Goal: Transaction & Acquisition: Purchase product/service

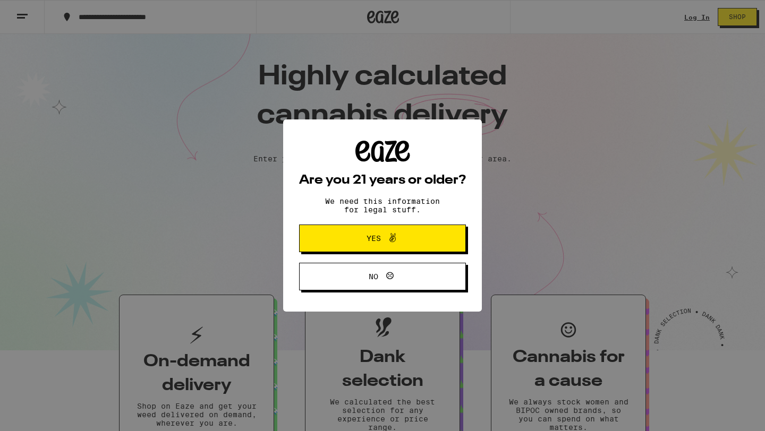
click at [406, 244] on span "Yes" at bounding box center [382, 239] width 81 height 14
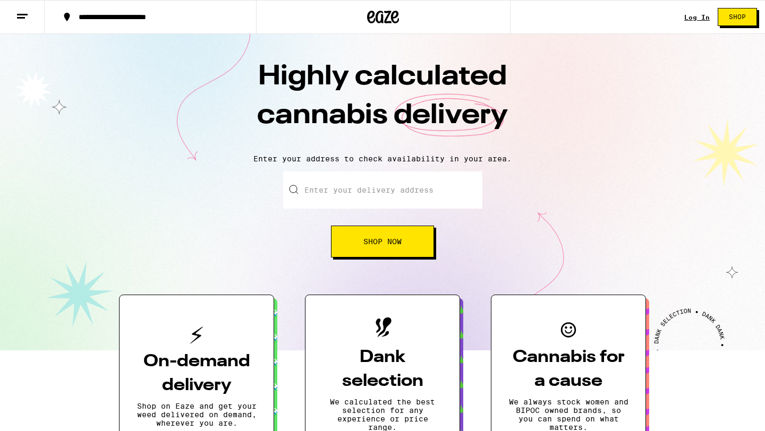
click at [374, 191] on input "Enter your delivery address" at bounding box center [382, 190] width 199 height 37
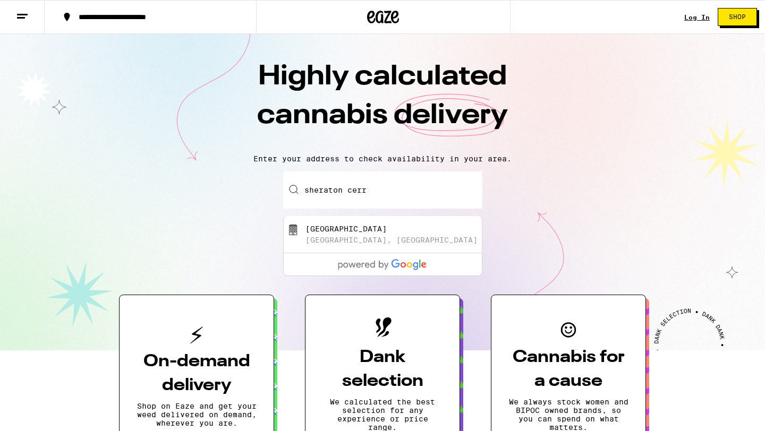
click at [366, 233] on div "Sheraton Cerritos Hotel" at bounding box center [345, 229] width 81 height 8
type input "Sheraton Cerritos Hotel, Center Court Drive South, Cerritos, CA"
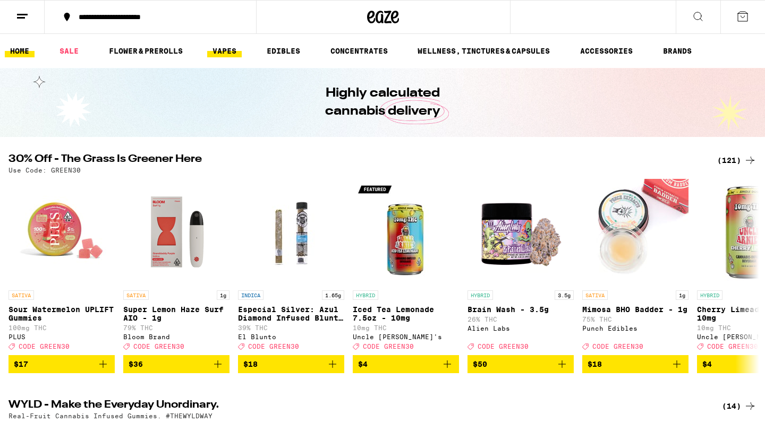
click at [225, 52] on link "VAPES" at bounding box center [224, 51] width 35 height 13
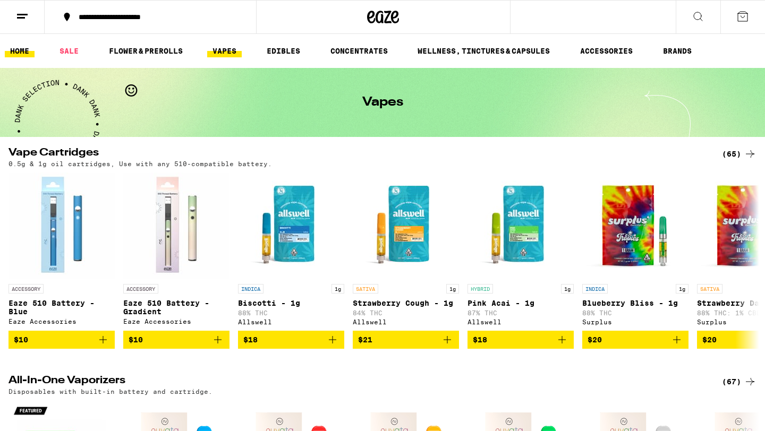
click at [22, 47] on link "HOME" at bounding box center [20, 51] width 30 height 13
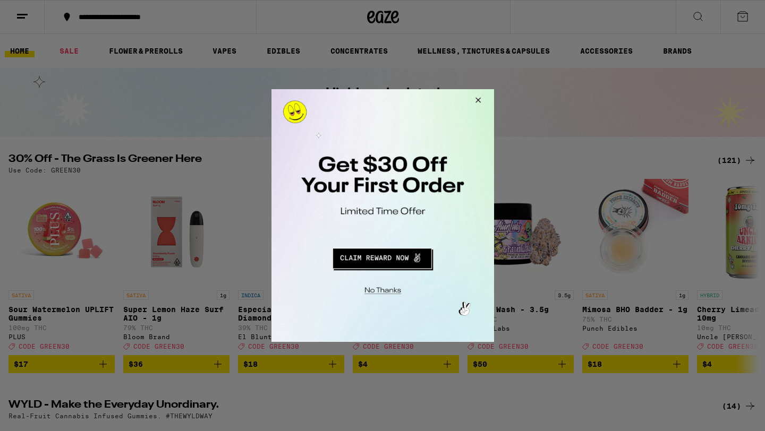
click at [368, 258] on button "Redirect to URL" at bounding box center [381, 256] width 185 height 25
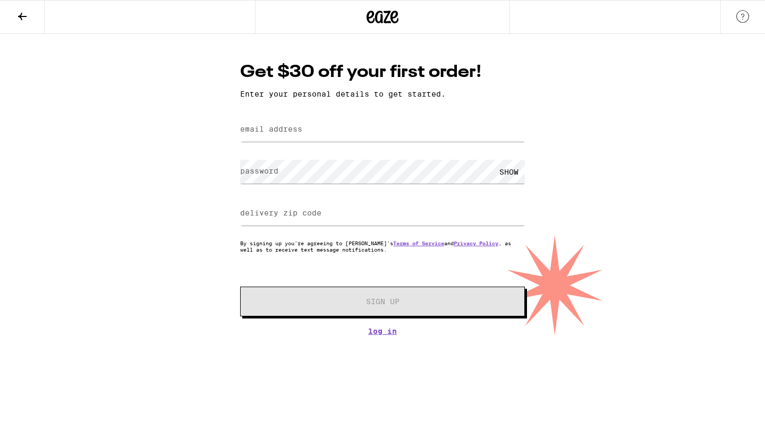
click at [250, 129] on label "email address" at bounding box center [271, 129] width 62 height 8
type input "mia.jades23@gmail.com"
click at [269, 171] on label "password" at bounding box center [259, 171] width 38 height 8
click at [267, 217] on div "delivery zip code" at bounding box center [382, 213] width 285 height 31
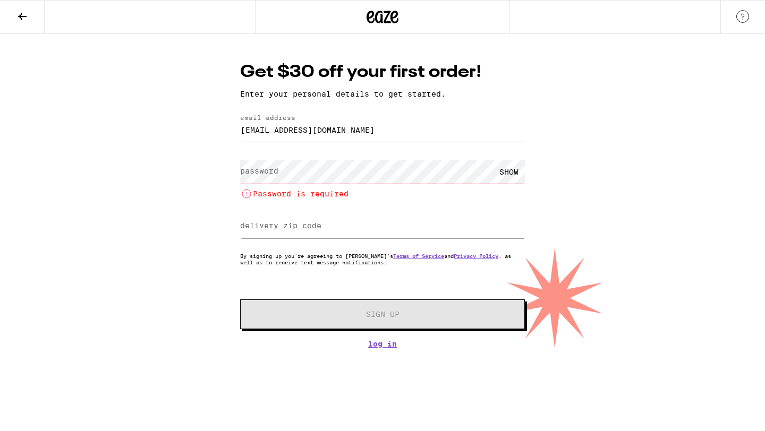
click at [264, 173] on label "password" at bounding box center [259, 171] width 38 height 8
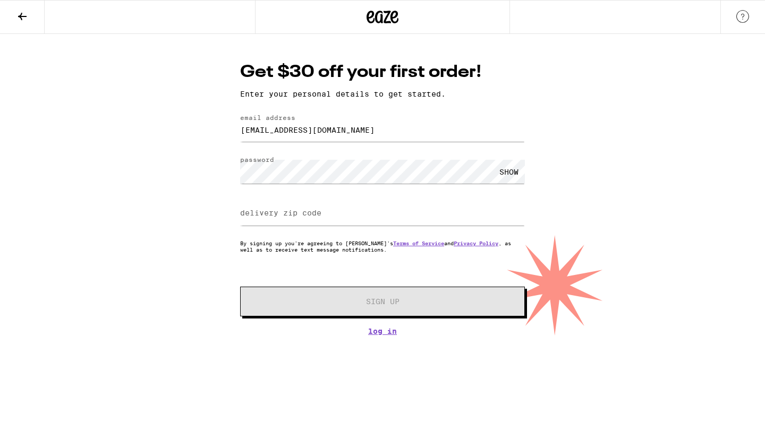
click at [505, 172] on div "SHOW" at bounding box center [509, 172] width 32 height 24
click at [249, 216] on label "delivery zip code" at bounding box center [280, 213] width 81 height 8
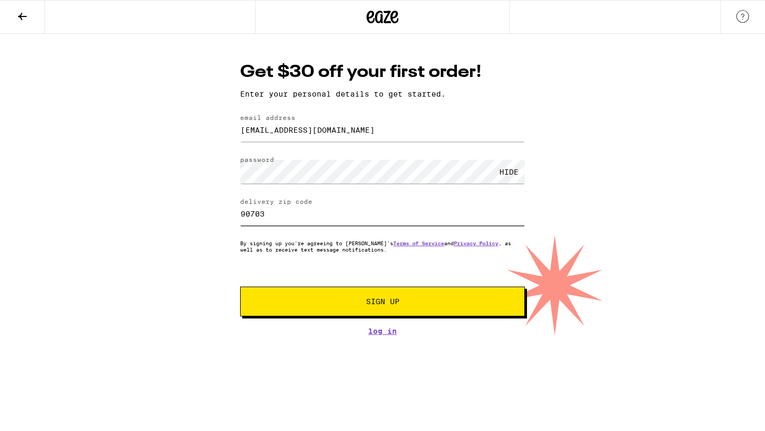
type input "90703"
click at [382, 305] on span "Sign Up" at bounding box center [382, 301] width 33 height 7
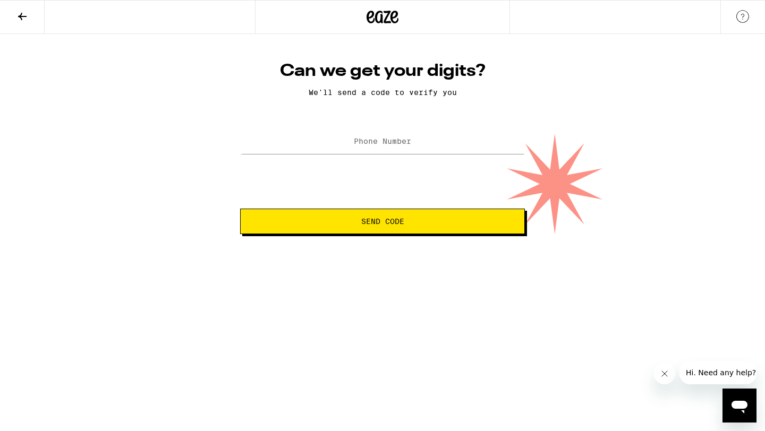
click at [388, 140] on label "Phone Number" at bounding box center [382, 141] width 57 height 8
type input "(512) 402-4384"
click at [393, 225] on span "Send Code" at bounding box center [382, 221] width 43 height 7
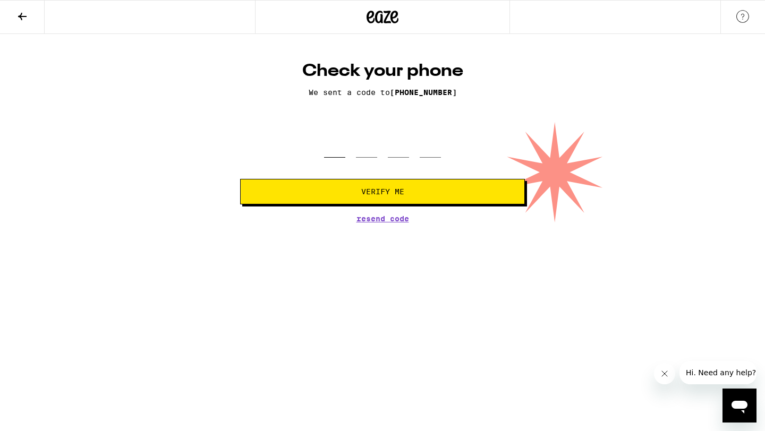
click at [334, 150] on input "tel" at bounding box center [334, 141] width 21 height 31
type input "4"
type input "9"
type input "4"
type input "5"
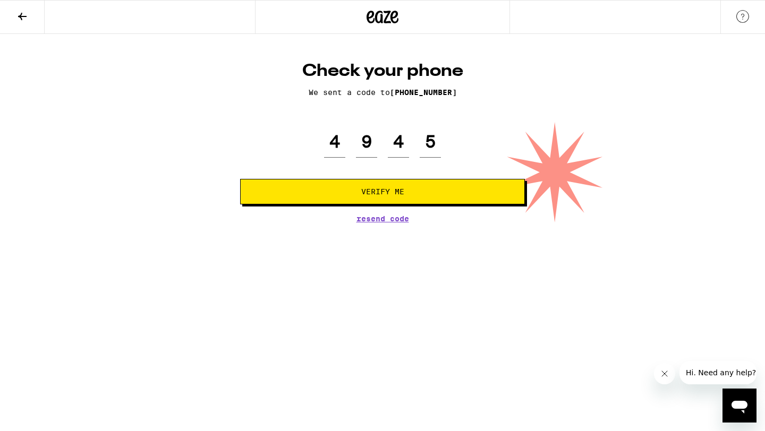
click at [398, 191] on span "Verify Me" at bounding box center [382, 191] width 43 height 7
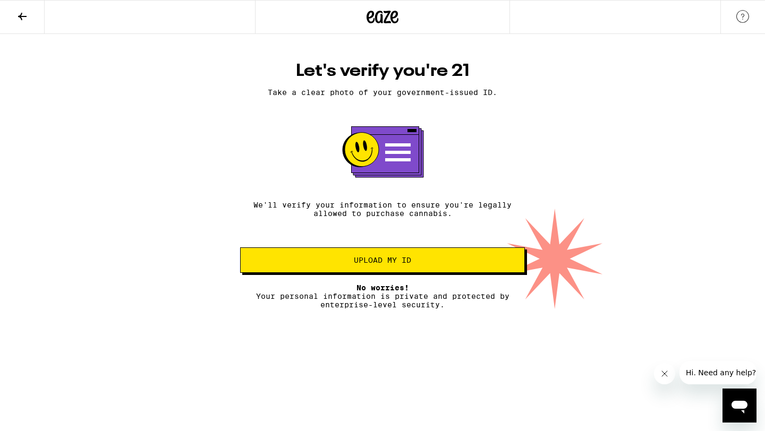
click at [375, 261] on span "Upload my ID" at bounding box center [382, 260] width 57 height 7
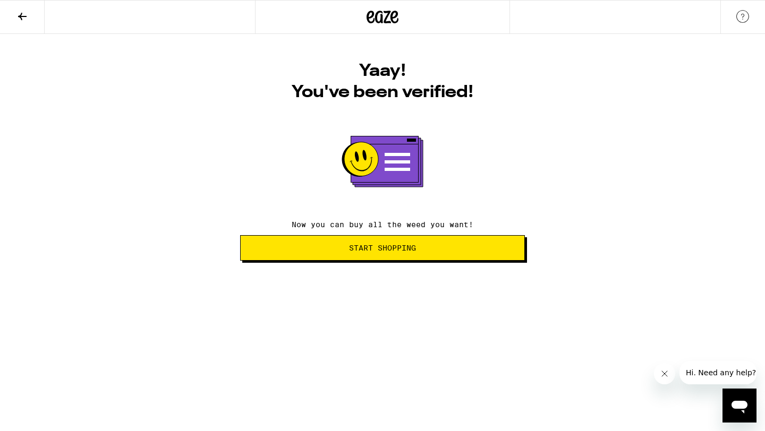
click at [395, 252] on span "Start Shopping" at bounding box center [382, 247] width 67 height 7
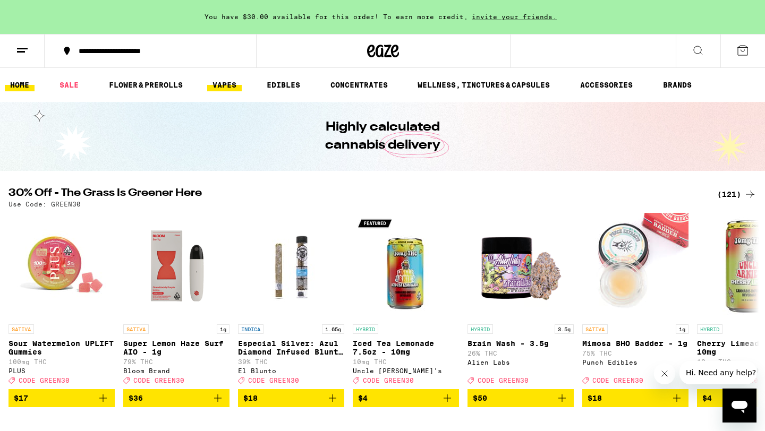
click at [229, 84] on link "VAPES" at bounding box center [224, 85] width 35 height 13
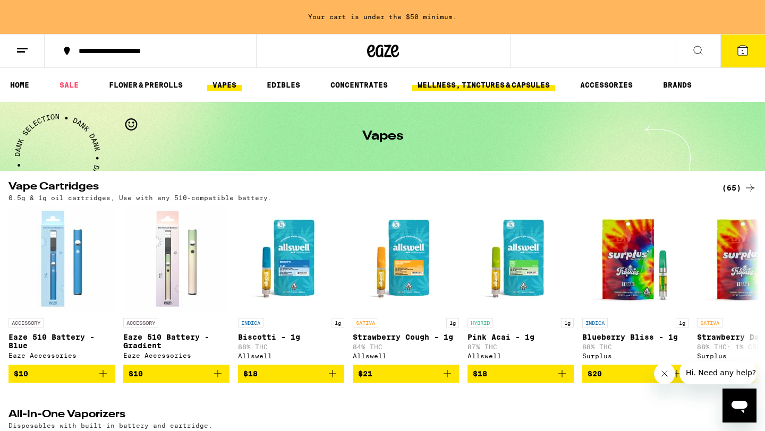
click at [461, 86] on link "WELLNESS, TINCTURES & CAPSULES" at bounding box center [483, 85] width 143 height 13
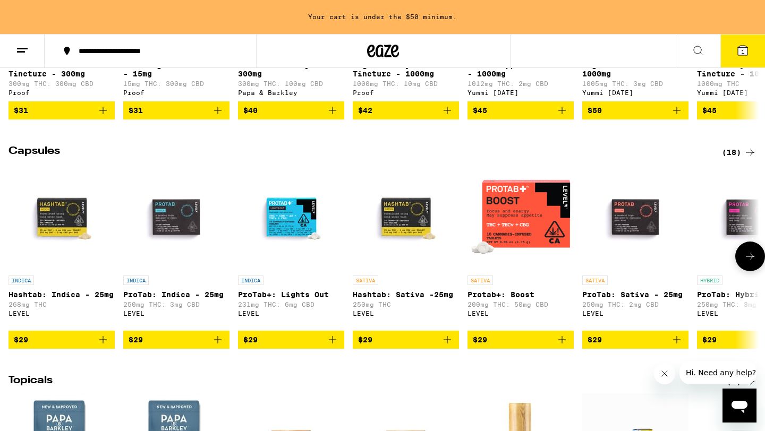
scroll to position [506, 0]
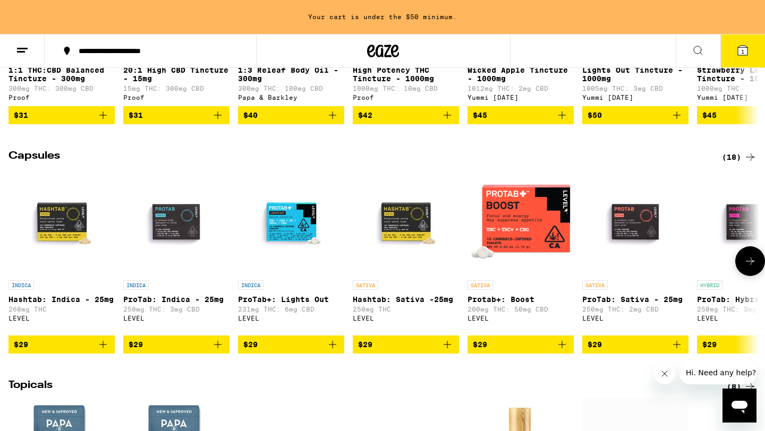
click at [286, 250] on img "Open page for ProTab+: Lights Out from LEVEL" at bounding box center [291, 222] width 106 height 106
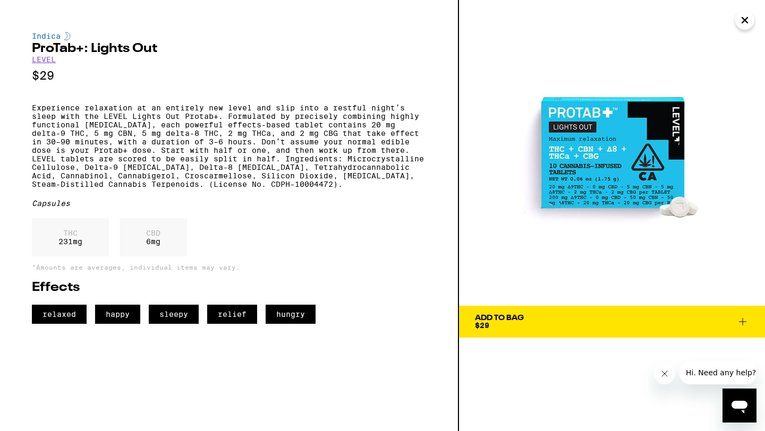
click at [747, 18] on icon "Close" at bounding box center [744, 20] width 5 height 5
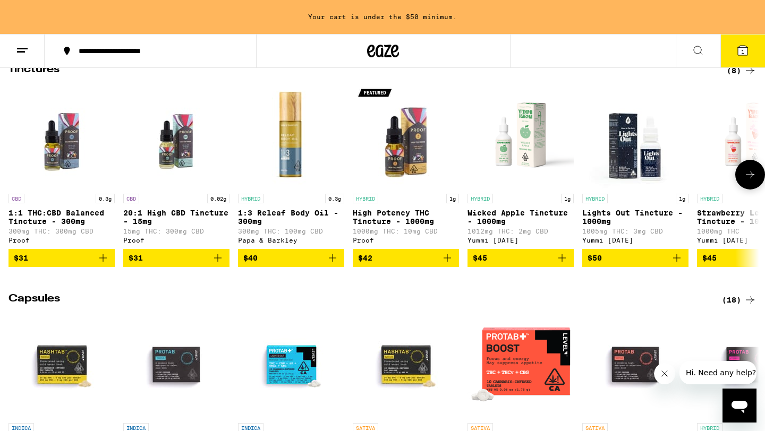
scroll to position [360, 0]
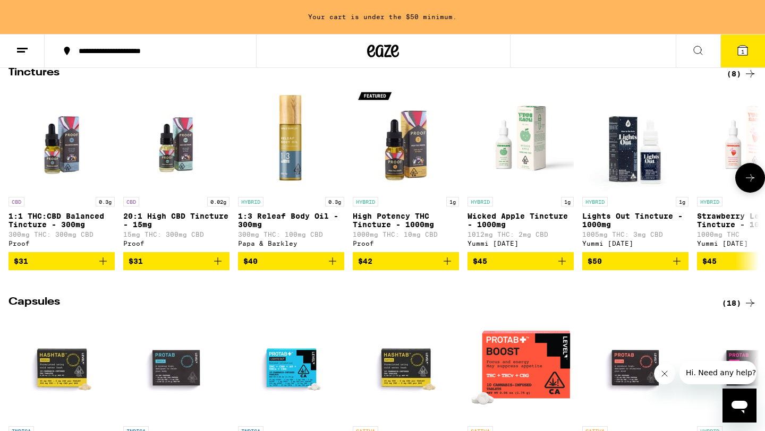
click at [389, 229] on p "High Potency THC Tincture - 1000mg" at bounding box center [406, 220] width 106 height 17
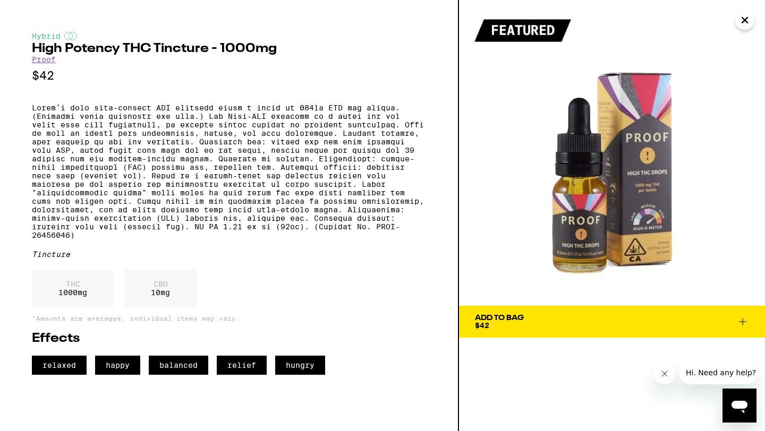
click at [747, 24] on icon "Close" at bounding box center [744, 20] width 13 height 16
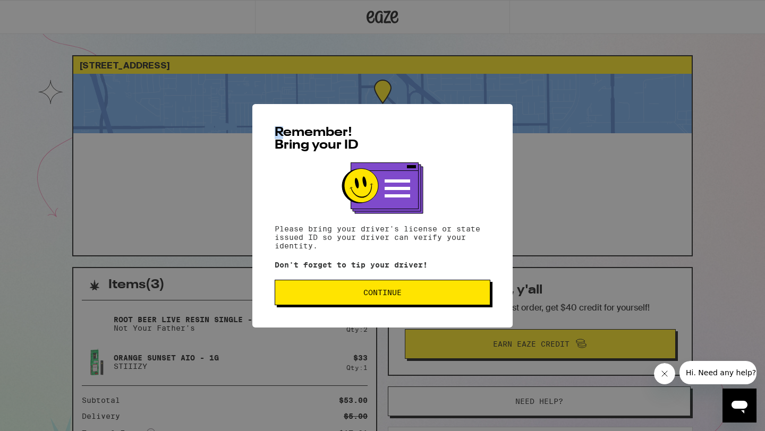
drag, startPoint x: 410, startPoint y: 123, endPoint x: 280, endPoint y: 124, distance: 130.1
click at [280, 124] on div "Remember! Bring your ID Please bring your driver's license or state issued ID s…" at bounding box center [382, 216] width 260 height 224
click at [369, 302] on button "Continue" at bounding box center [383, 292] width 216 height 25
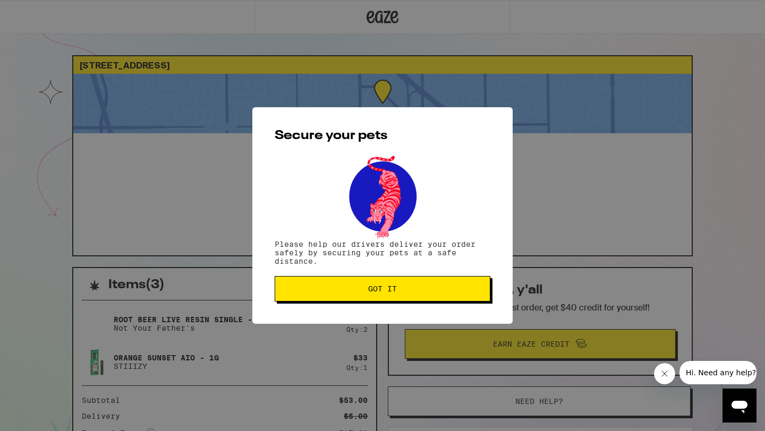
click at [370, 289] on span "Got it" at bounding box center [382, 288] width 29 height 7
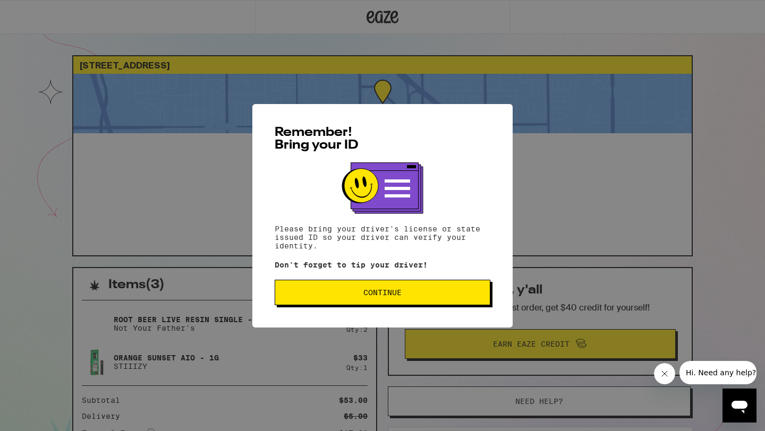
click at [342, 302] on button "Continue" at bounding box center [383, 292] width 216 height 25
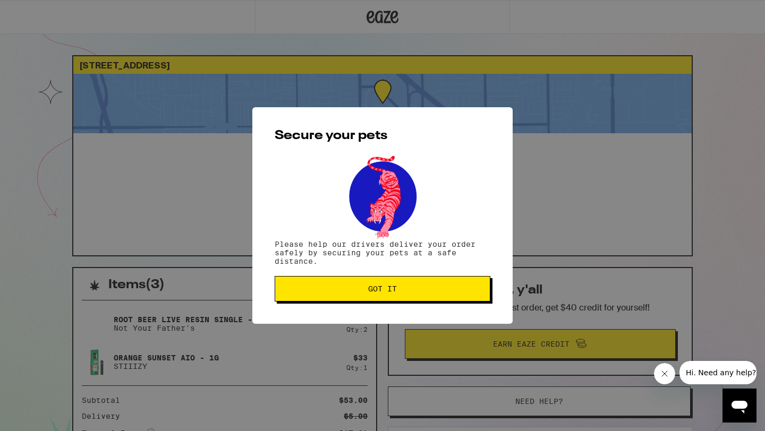
click at [357, 291] on span "Got it" at bounding box center [383, 288] width 198 height 7
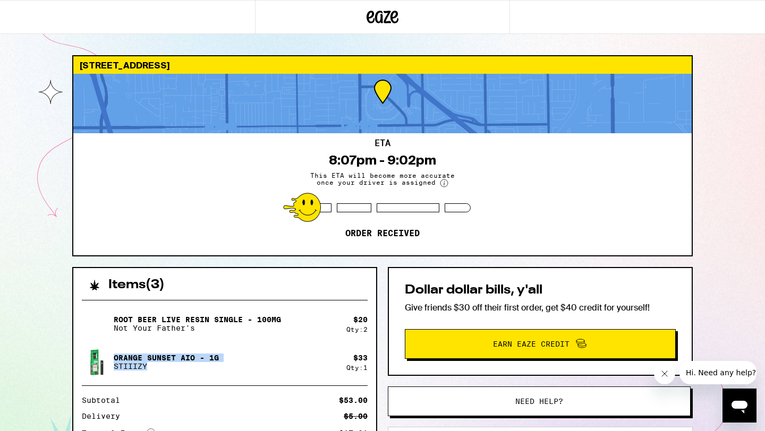
drag, startPoint x: 190, startPoint y: 363, endPoint x: 117, endPoint y: 347, distance: 74.5
click at [117, 347] on div "Orange Sunset AIO - 1g STIIIZY" at bounding box center [214, 362] width 265 height 30
copy div "Orange Sunset AIO - 1g STIIIZY"
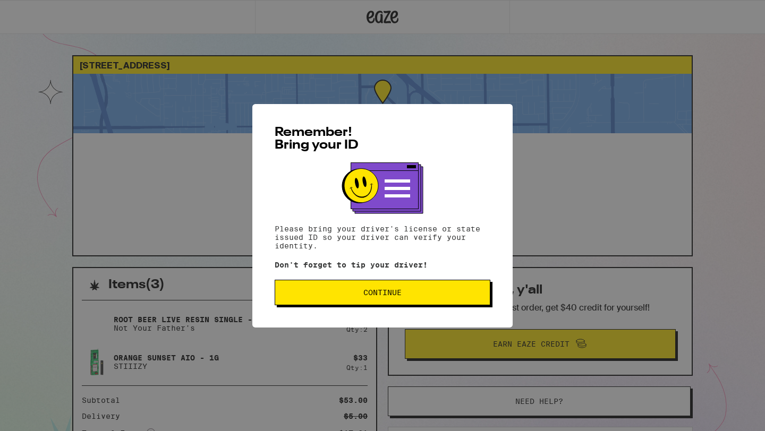
click at [398, 296] on span "Continue" at bounding box center [382, 292] width 38 height 7
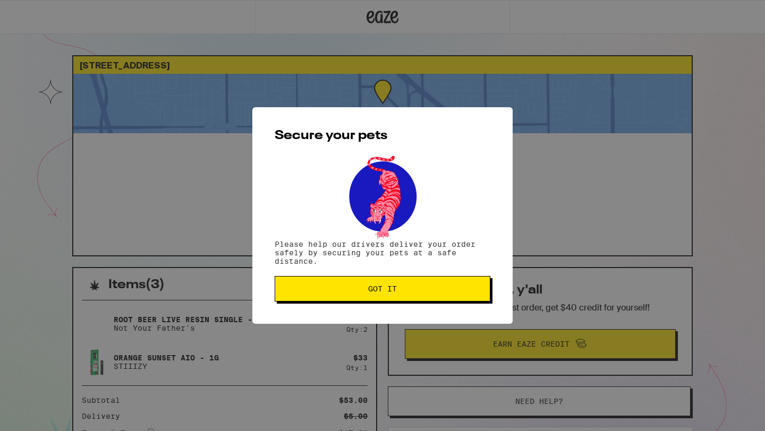
click at [398, 300] on button "Got it" at bounding box center [383, 288] width 216 height 25
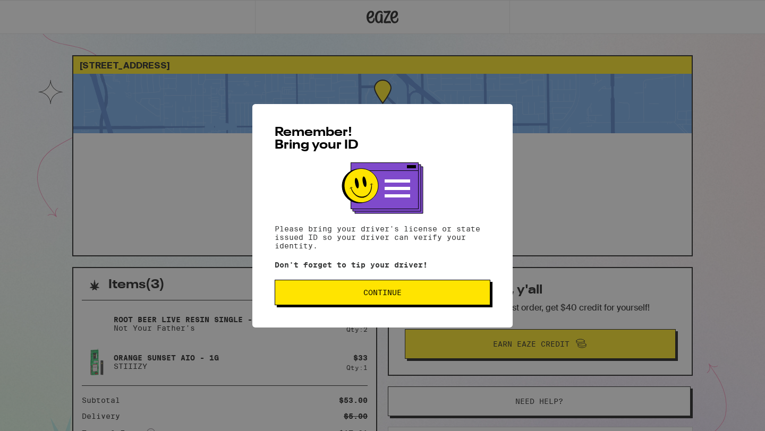
click at [380, 291] on span "Continue" at bounding box center [382, 292] width 38 height 7
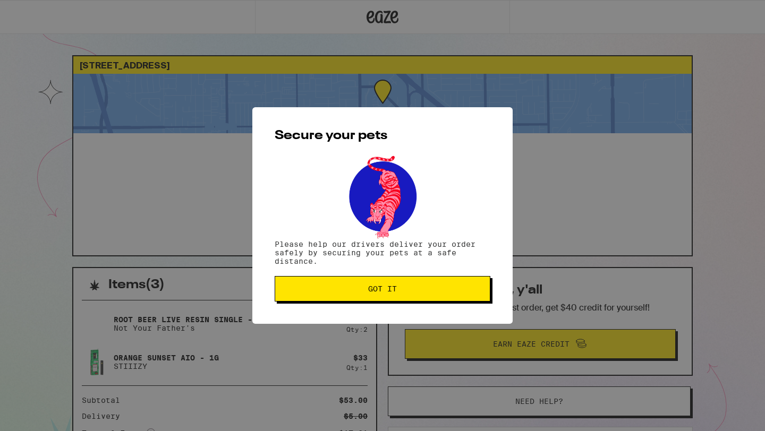
click at [380, 291] on span "Got it" at bounding box center [382, 288] width 29 height 7
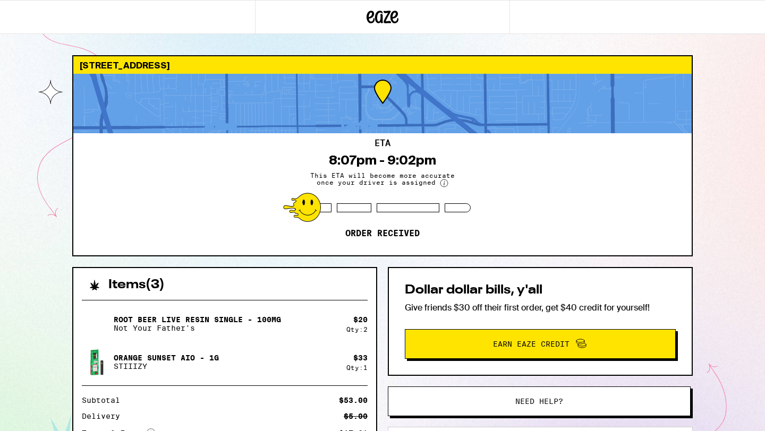
click at [150, 354] on p "Orange Sunset AIO - 1g" at bounding box center [166, 358] width 105 height 8
click at [382, 15] on icon at bounding box center [382, 16] width 32 height 19
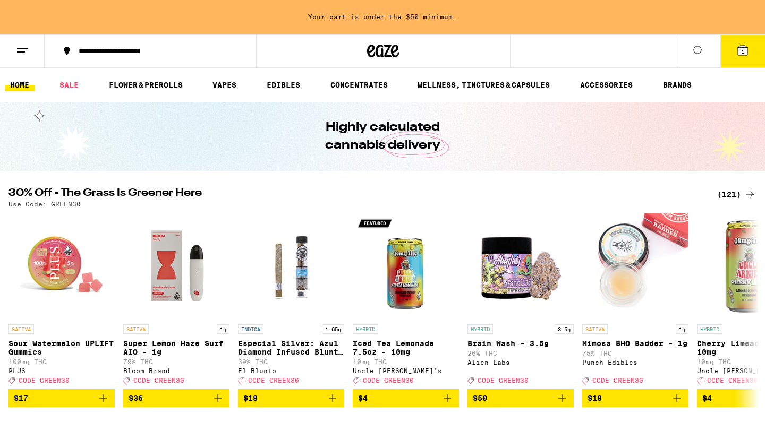
click at [702, 48] on icon at bounding box center [698, 50] width 13 height 13
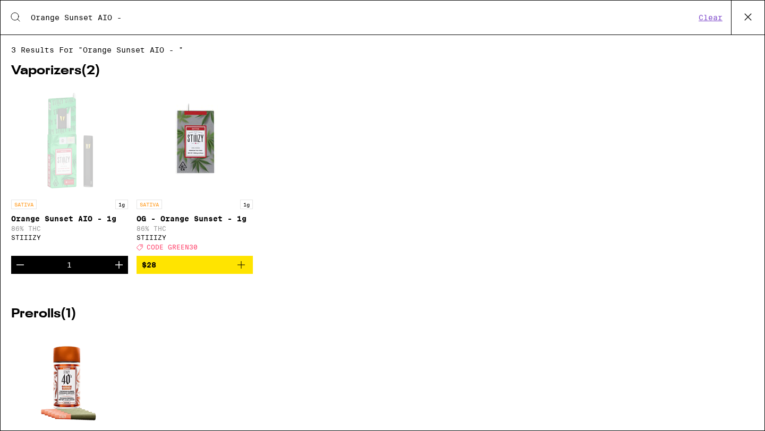
type input "Orange Sunset AIO -"
click at [68, 136] on div "Open page for Orange Sunset AIO - 1g from STIIIZY" at bounding box center [69, 141] width 106 height 106
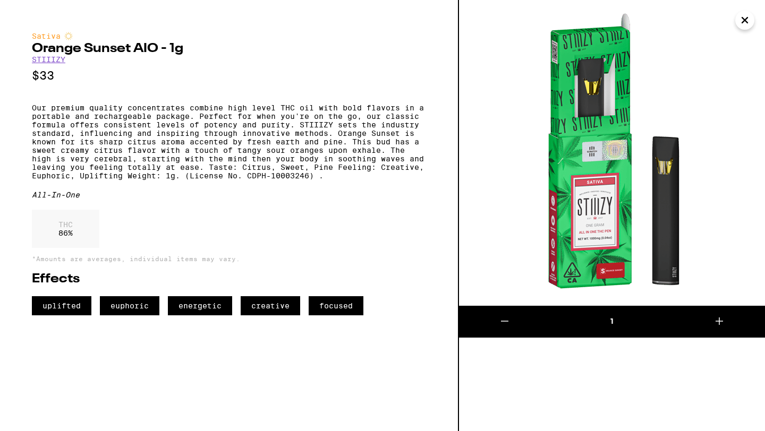
click at [743, 23] on icon "Close" at bounding box center [744, 20] width 13 height 16
